Goal: Transaction & Acquisition: Download file/media

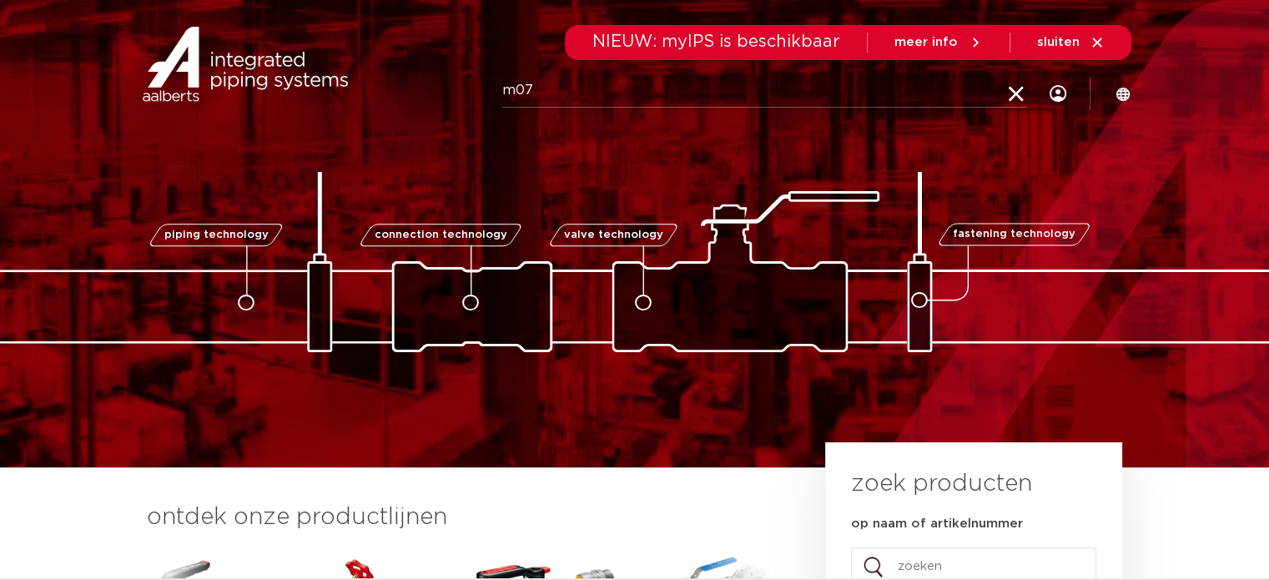
type input "m07"
click button "Zoeken" at bounding box center [0, 0] width 0 height 0
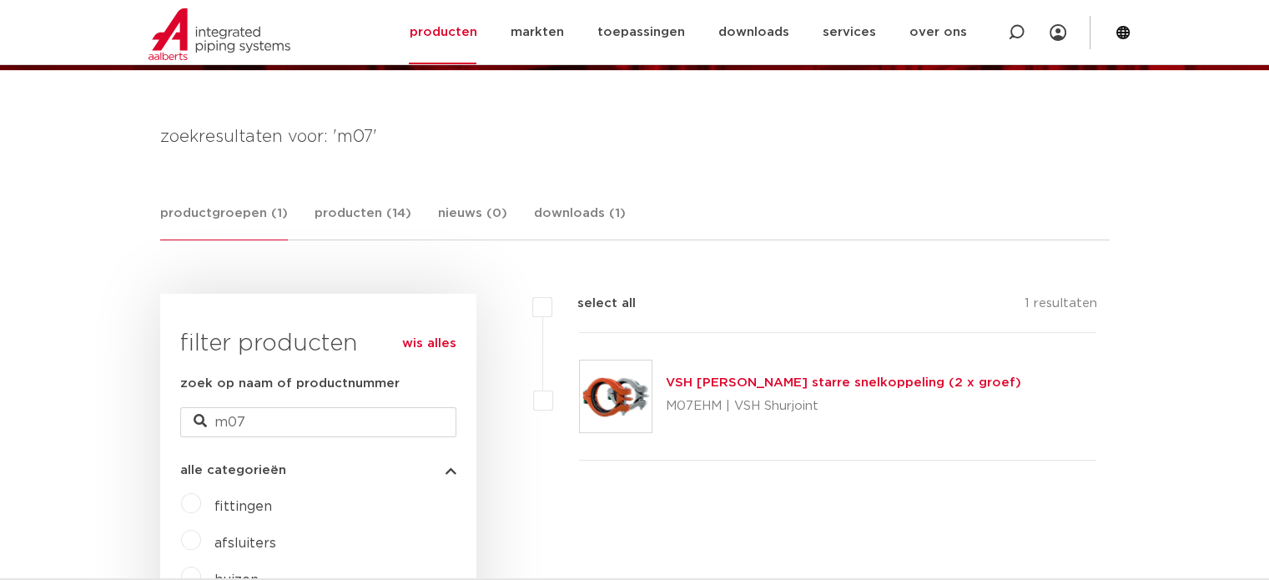
scroll to position [199, 0]
click at [762, 373] on div "VSH [PERSON_NAME] starre snelkoppeling (2 x groef) M07EHM | VSH Shurjoint" at bounding box center [843, 396] width 355 height 47
click at [762, 380] on link "VSH Shurjoint starre snelkoppeling (2 x groef)" at bounding box center [843, 382] width 355 height 13
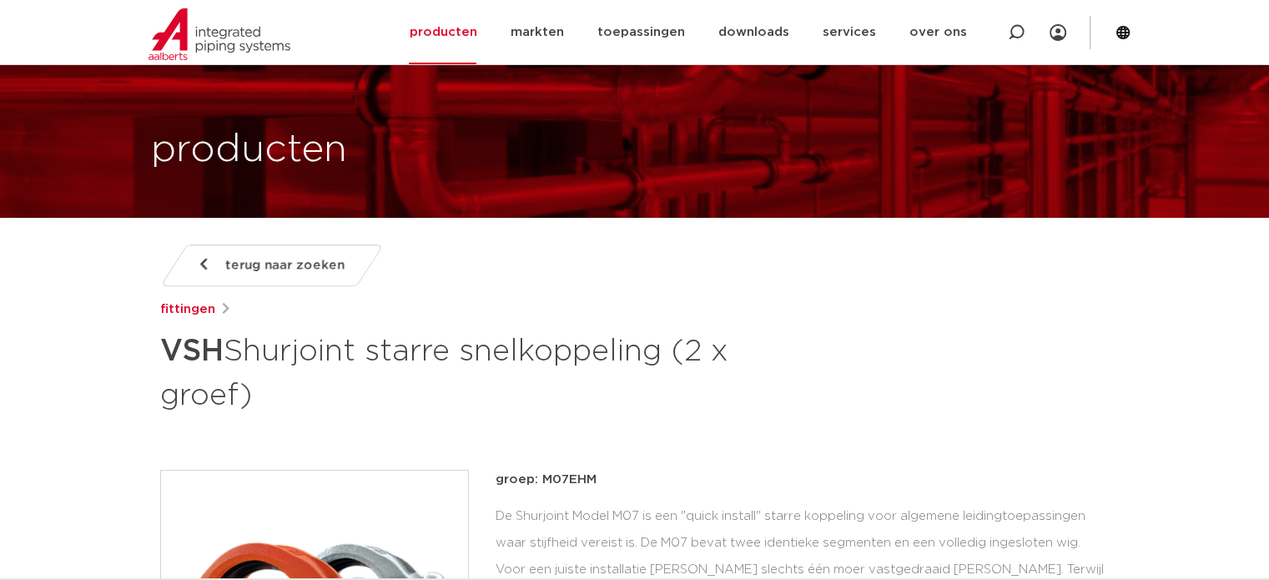
scroll to position [250, 0]
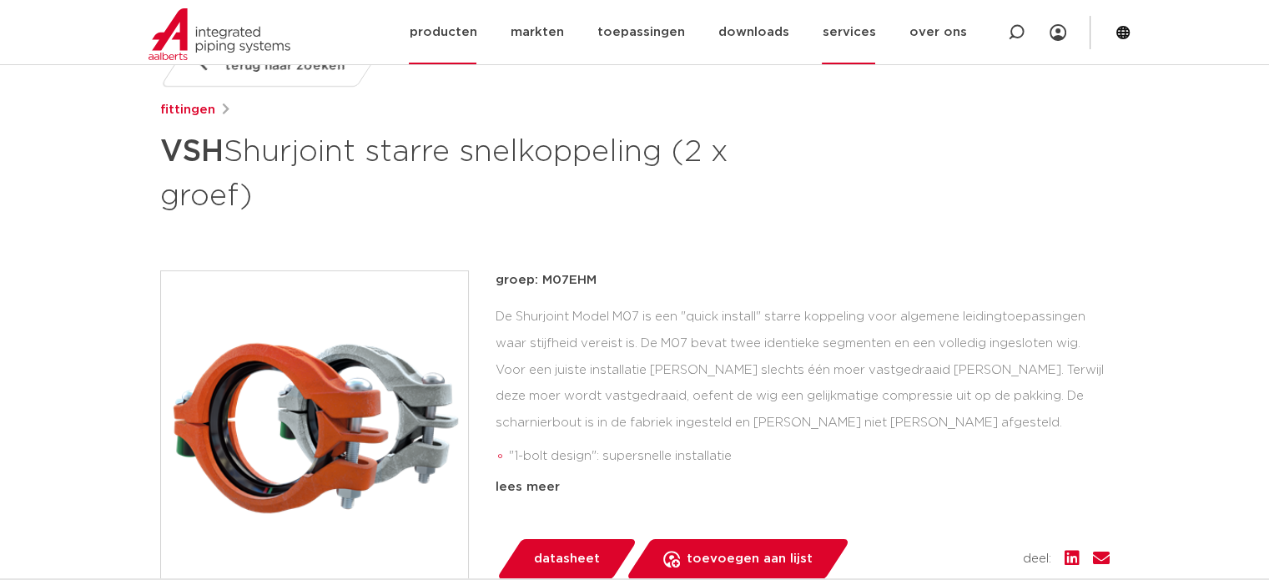
click at [858, 26] on link "services" at bounding box center [848, 32] width 53 height 64
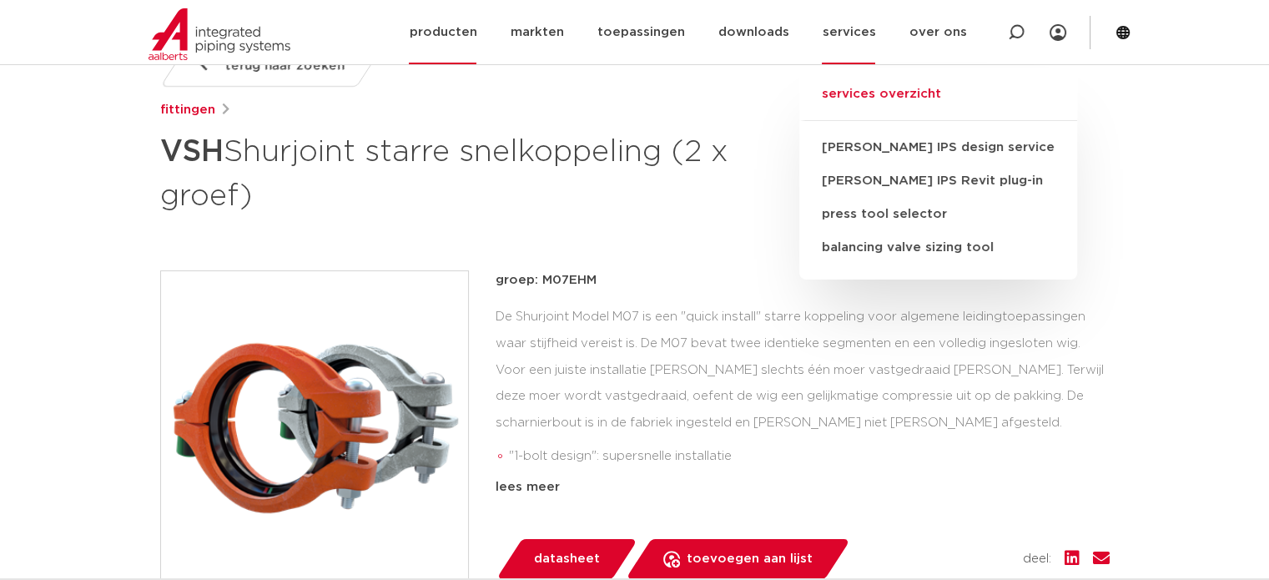
click at [921, 93] on link "services overzicht" at bounding box center [938, 102] width 278 height 37
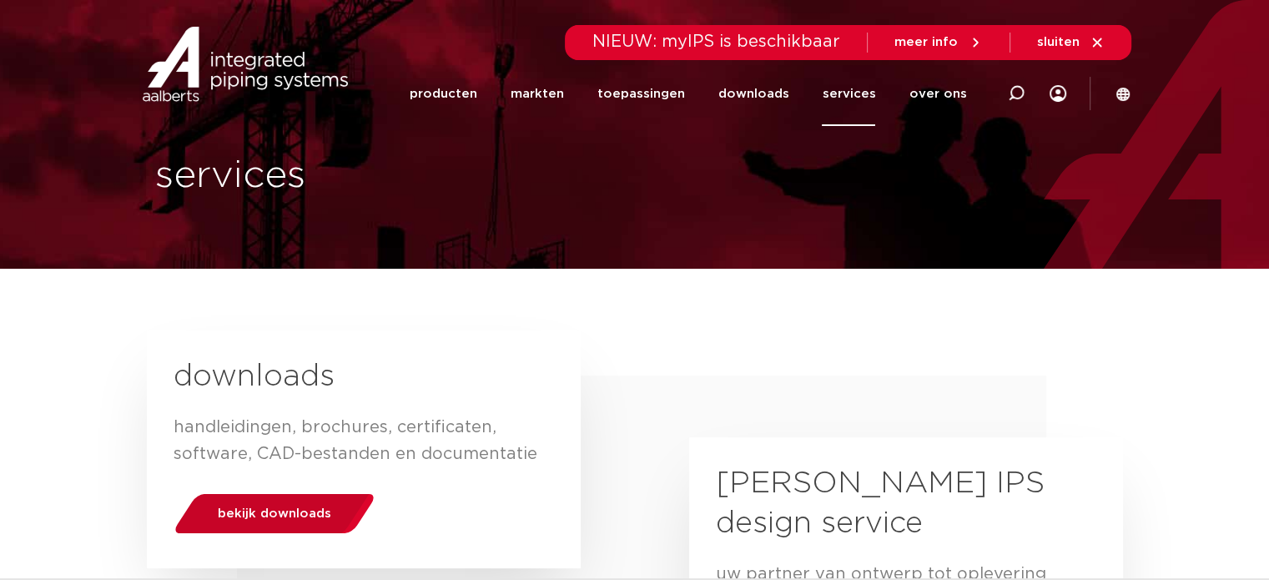
click at [295, 510] on span "bekijk downloads" at bounding box center [274, 513] width 113 height 13
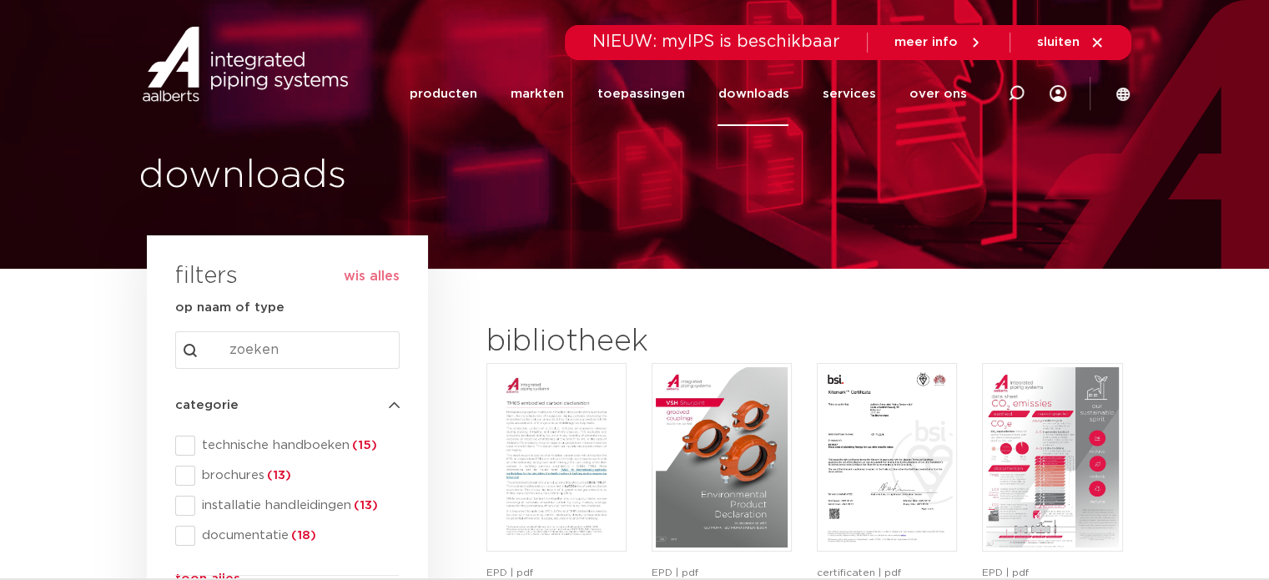
click at [265, 440] on span "technische handboeken (15)" at bounding box center [297, 445] width 204 height 17
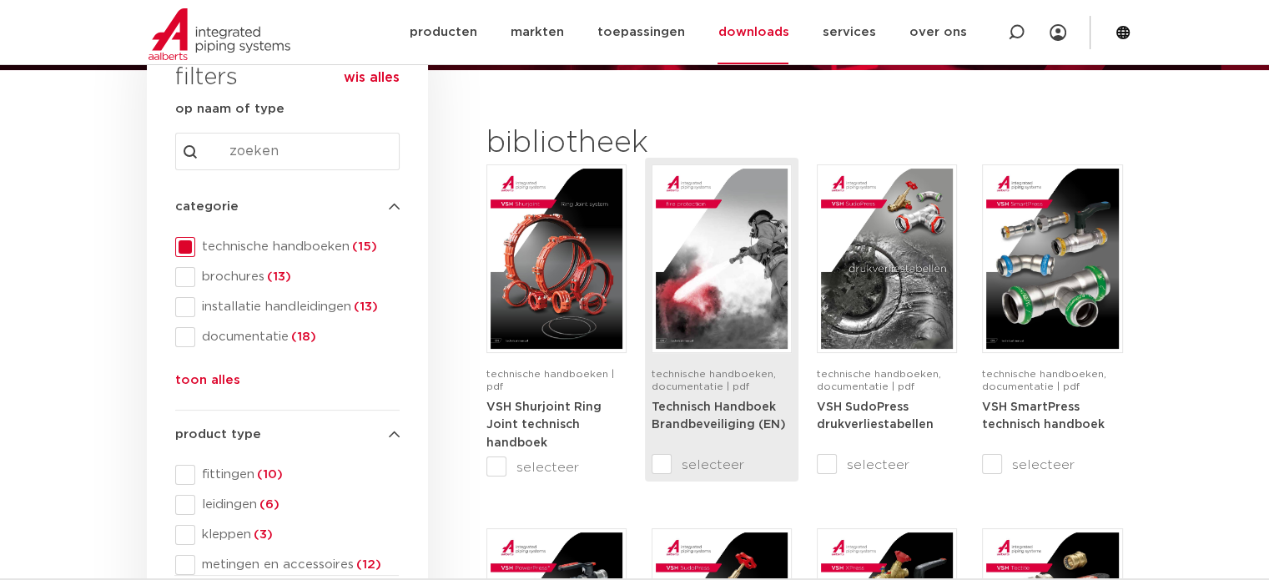
scroll to position [167, 0]
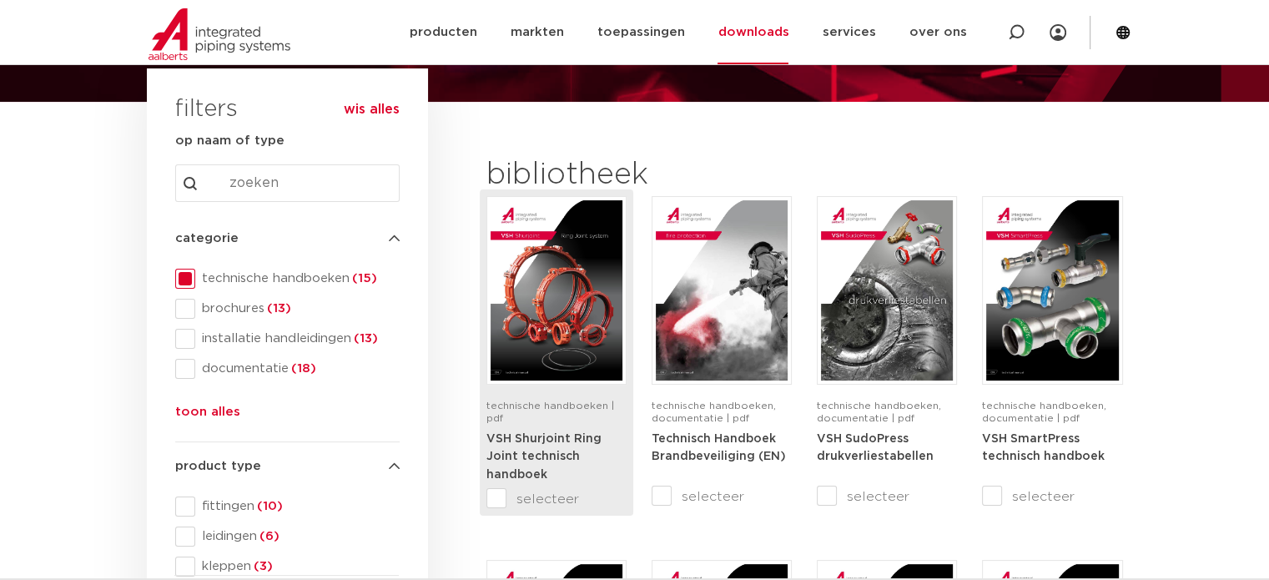
click at [591, 314] on img at bounding box center [556, 290] width 132 height 180
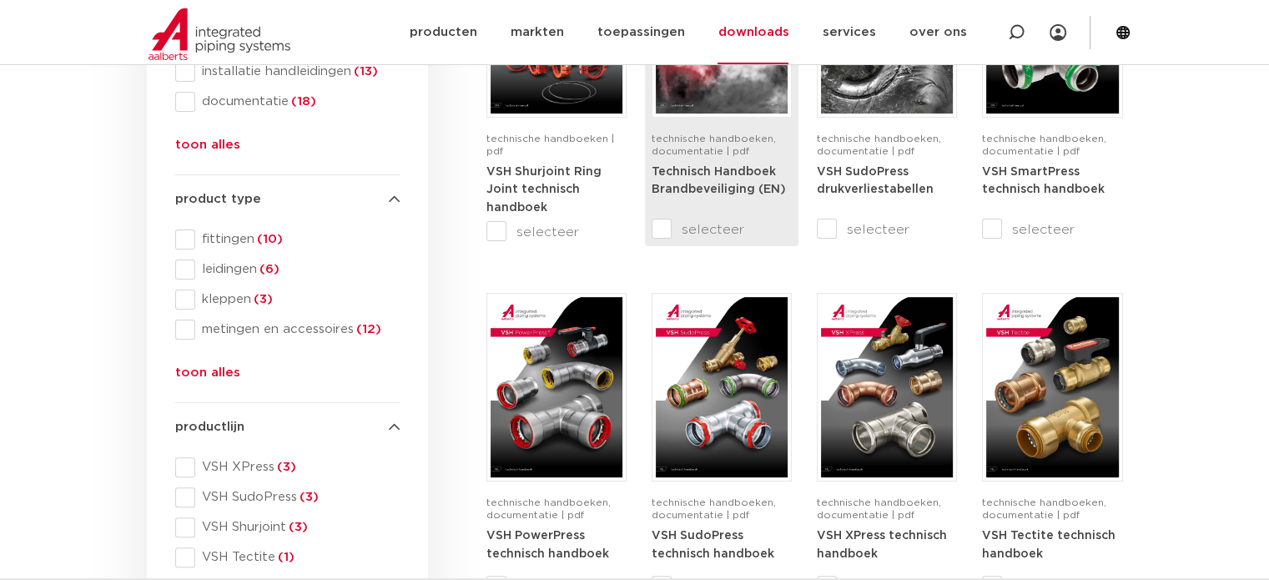
scroll to position [500, 0]
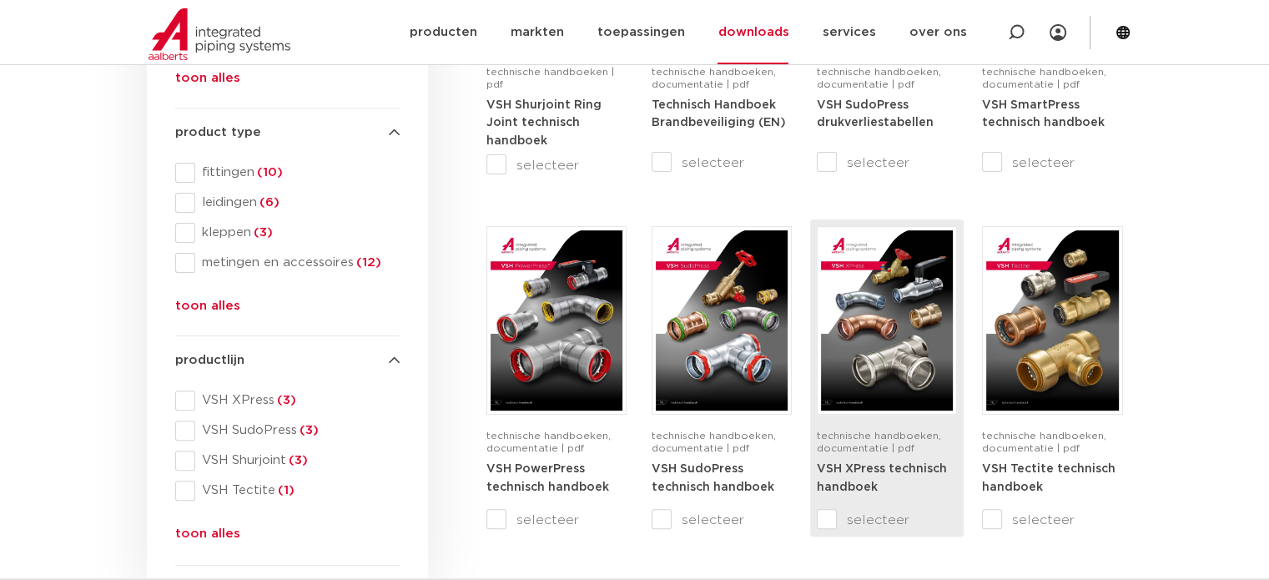
click at [868, 314] on img at bounding box center [887, 320] width 132 height 180
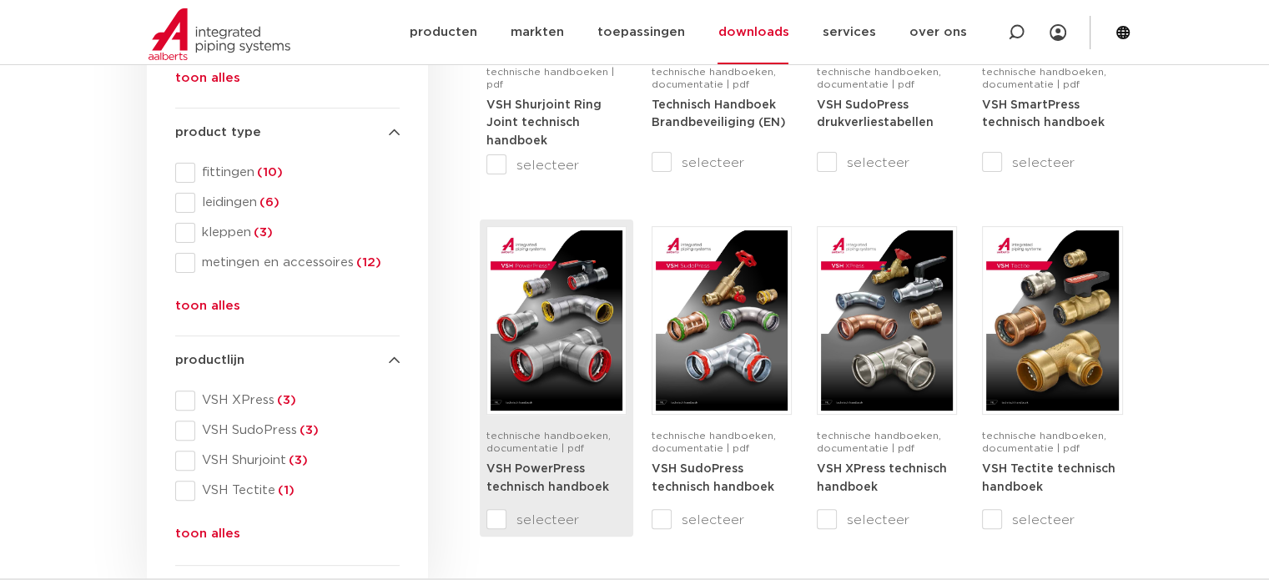
click at [577, 345] on img at bounding box center [556, 320] width 132 height 180
